Goal: Contribute content: Add original content to the website for others to see

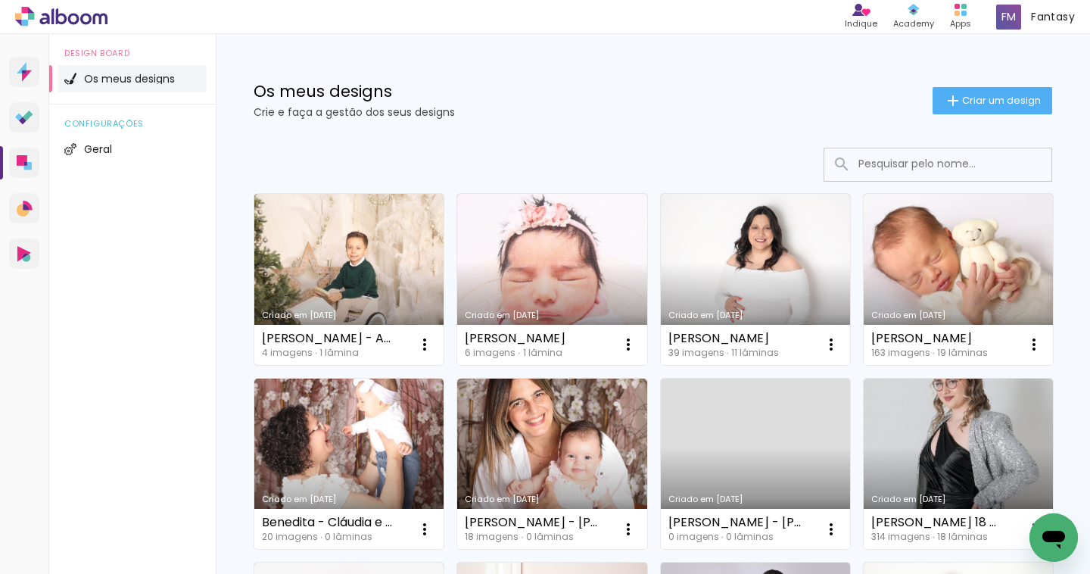
click at [349, 282] on link "Criado em [DATE]" at bounding box center [348, 279] width 189 height 171
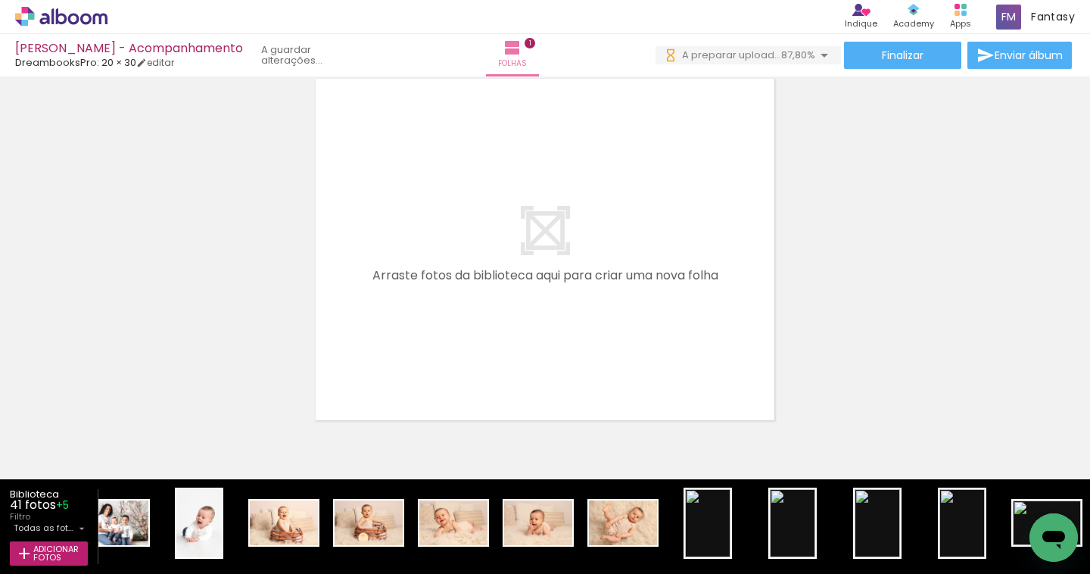
scroll to position [0, 2499]
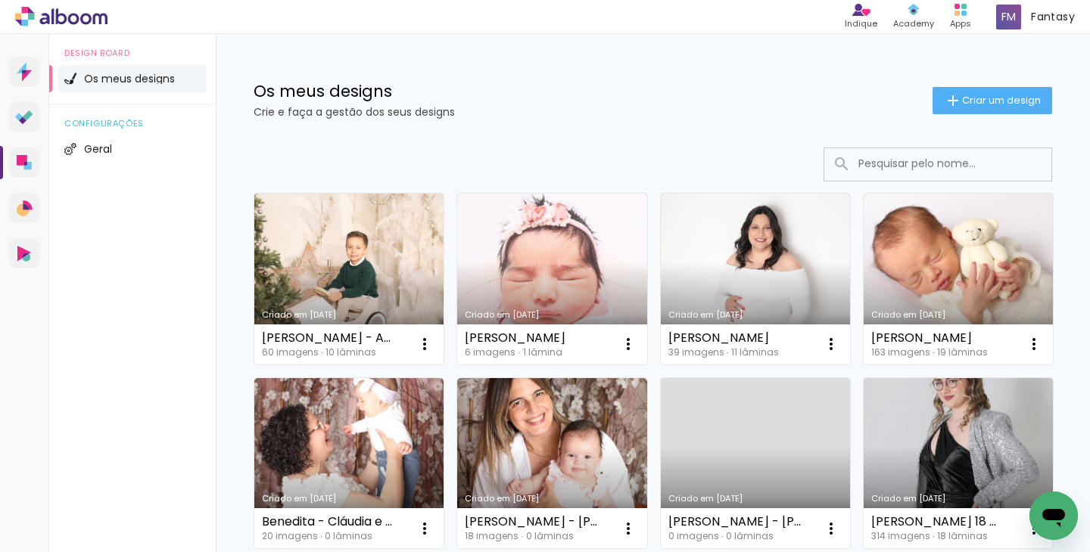
click at [393, 234] on link "Criado em [DATE]" at bounding box center [348, 279] width 189 height 171
